Goal: Transaction & Acquisition: Purchase product/service

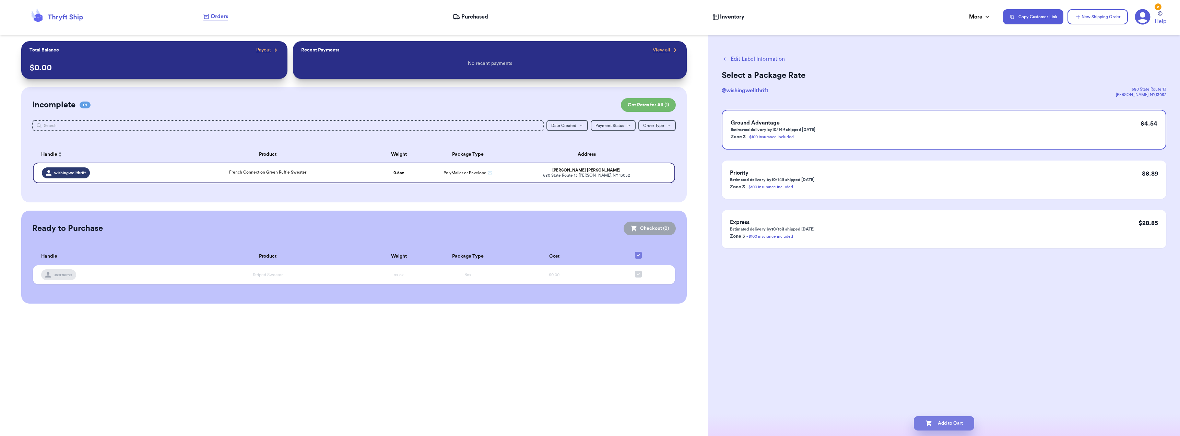
click at [966, 419] on button "Add to Cart" at bounding box center [944, 423] width 60 height 14
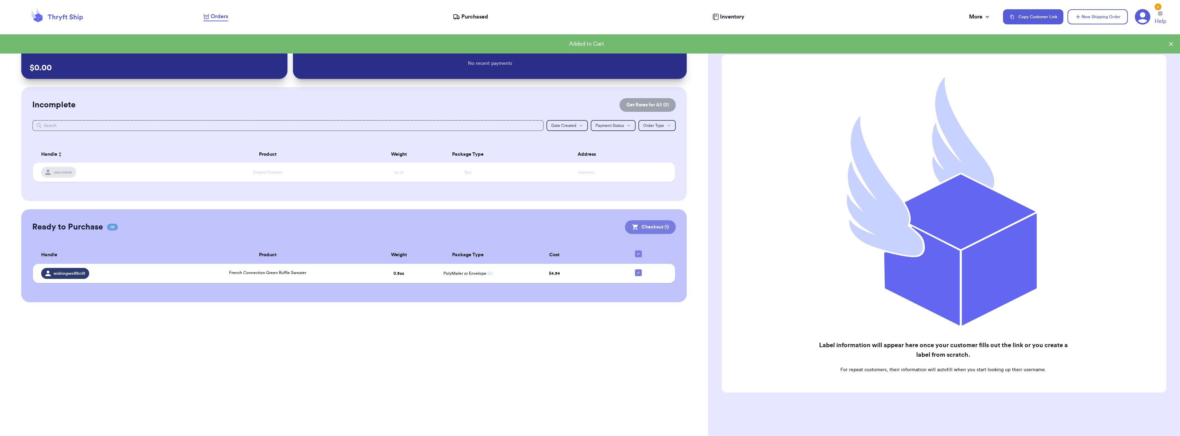
click at [662, 225] on button "Checkout ( 1 )" at bounding box center [650, 227] width 51 height 14
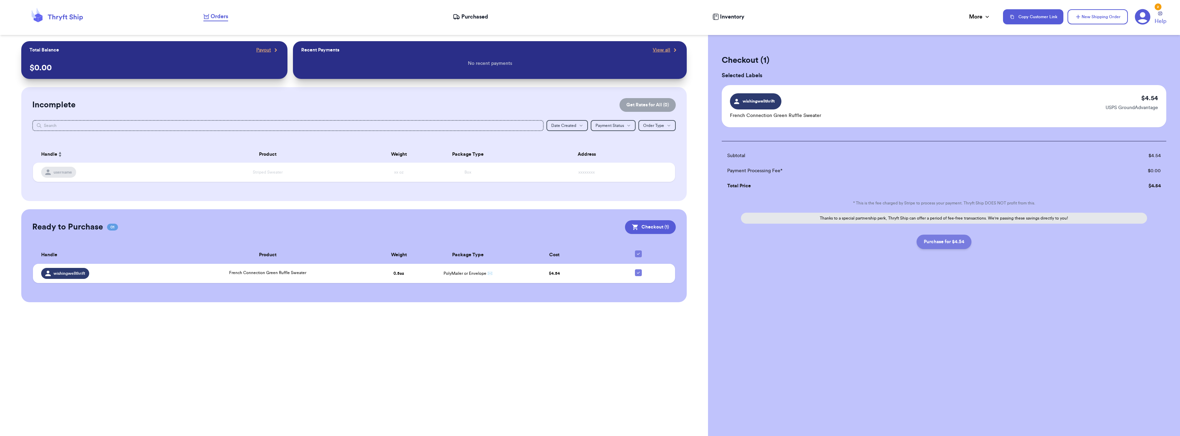
click at [952, 242] on button "Purchase for $4.54" at bounding box center [944, 242] width 55 height 14
checkbox input "false"
checkbox input "true"
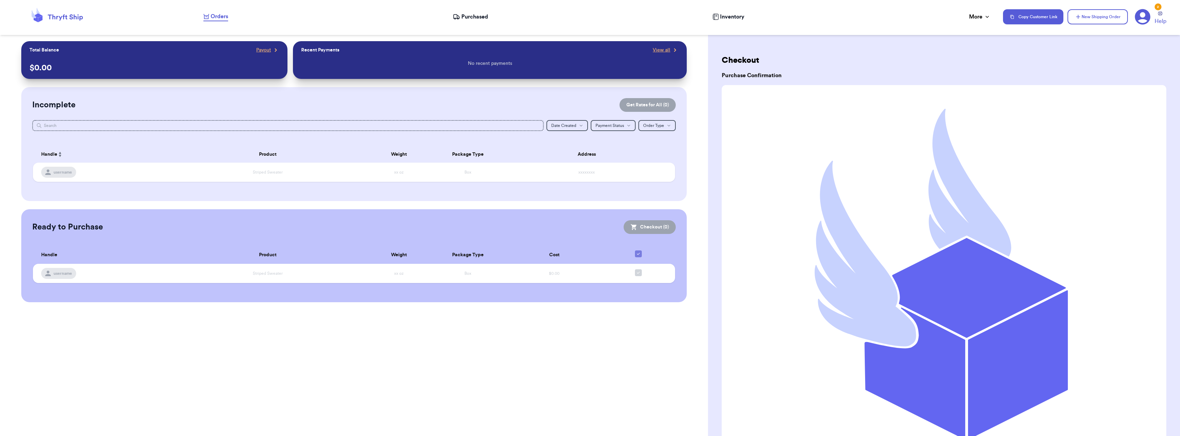
click at [474, 52] on div "Recent Payments View all" at bounding box center [489, 50] width 377 height 7
click at [470, 21] on nav "Orders Purchased Inventory More Stats Completed Orders Payments Payouts Copy Cu…" at bounding box center [689, 16] width 984 height 23
click at [469, 16] on span "Purchased" at bounding box center [475, 17] width 27 height 8
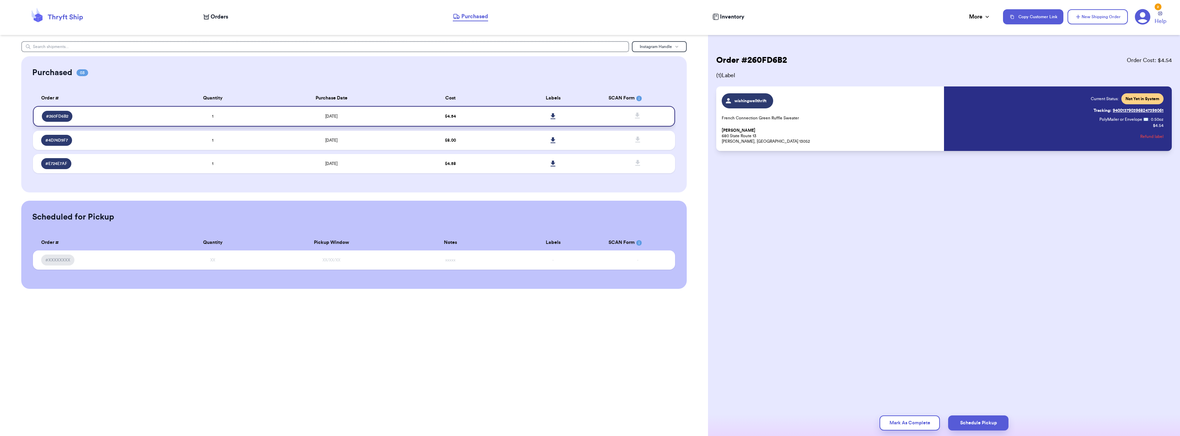
click at [555, 114] on icon at bounding box center [553, 116] width 5 height 6
